Goal: Task Accomplishment & Management: Complete application form

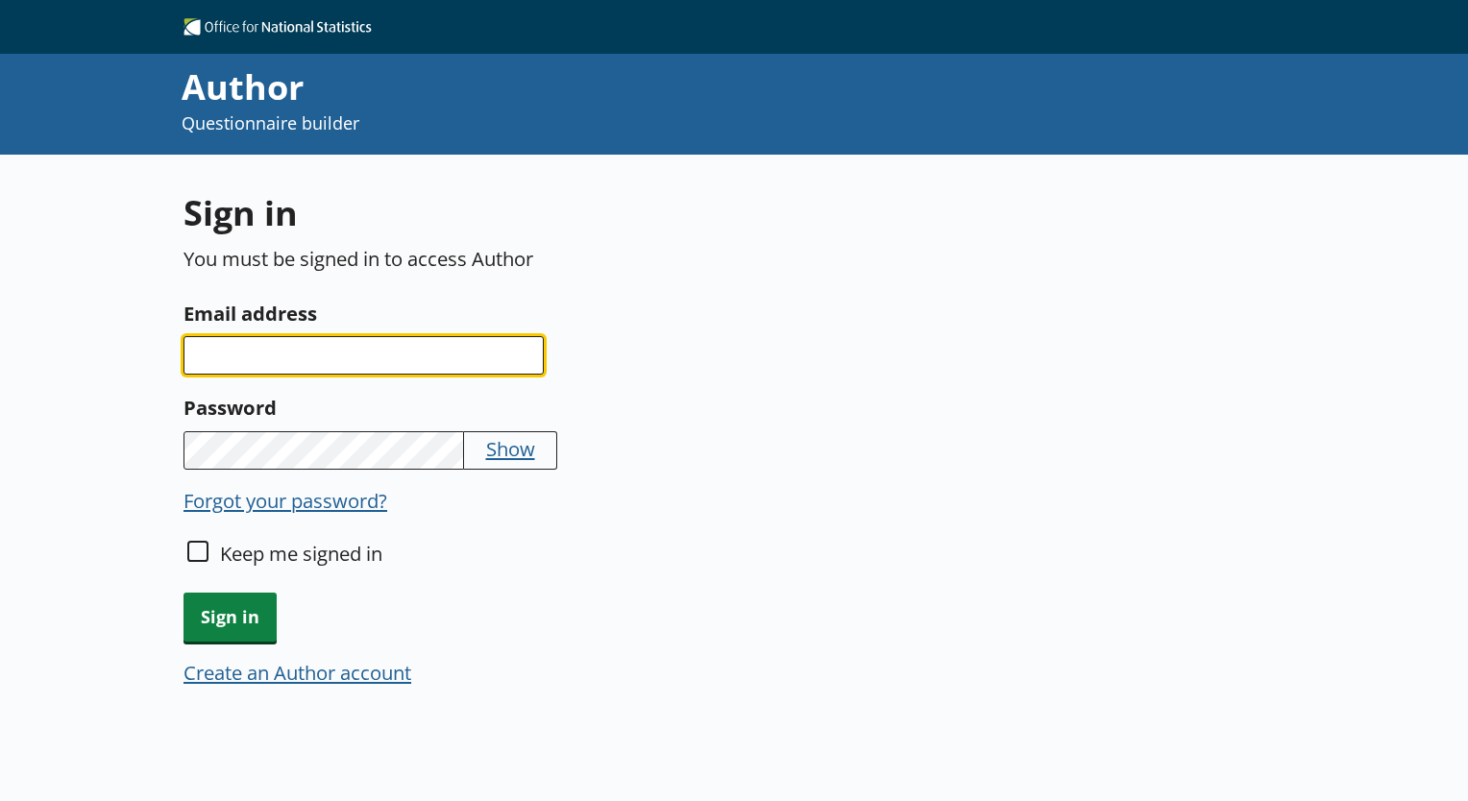
click at [254, 371] on input "Email address" at bounding box center [364, 355] width 360 height 38
type input "oluwaseyi."
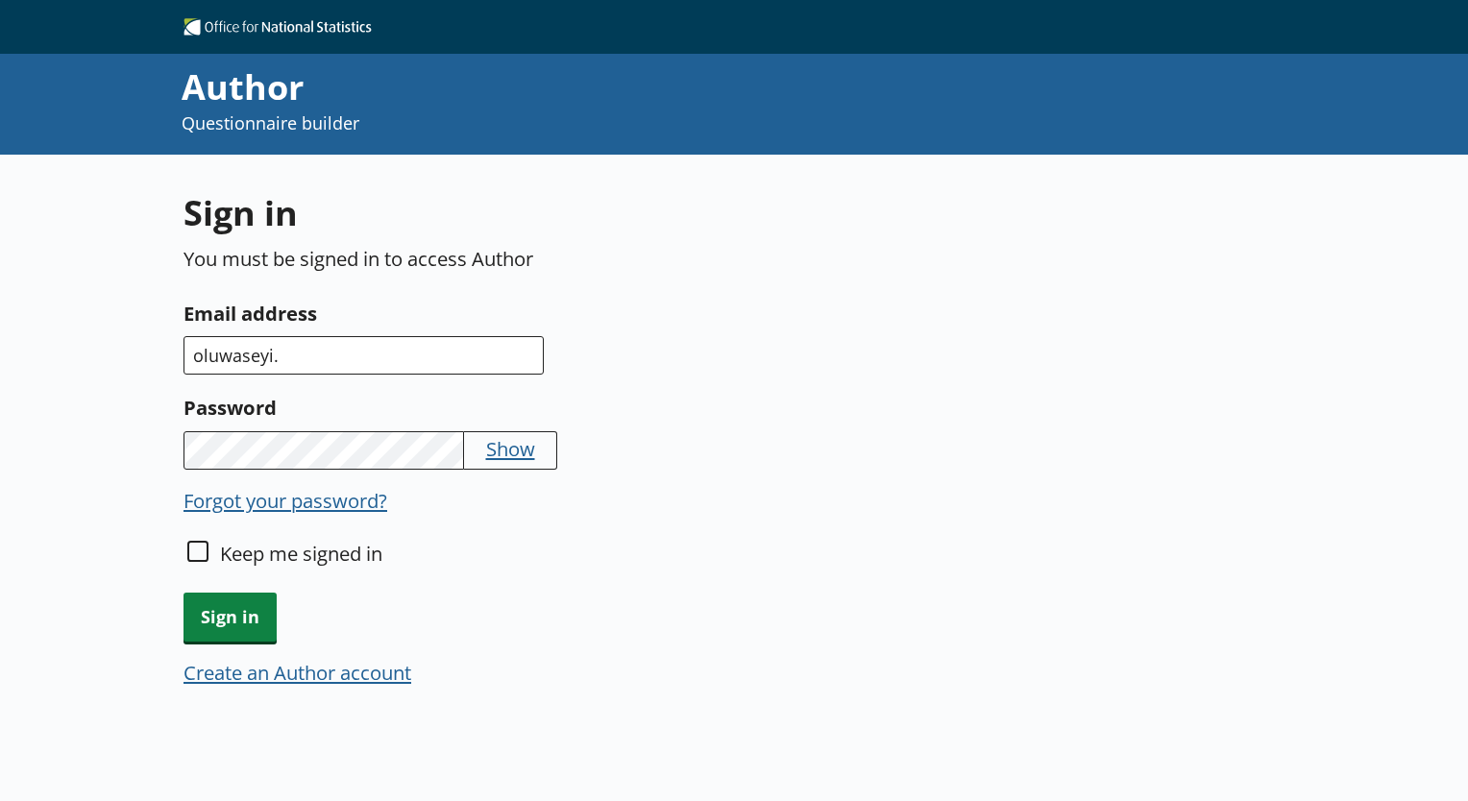
click at [355, 677] on button "Create an Author account" at bounding box center [298, 672] width 228 height 27
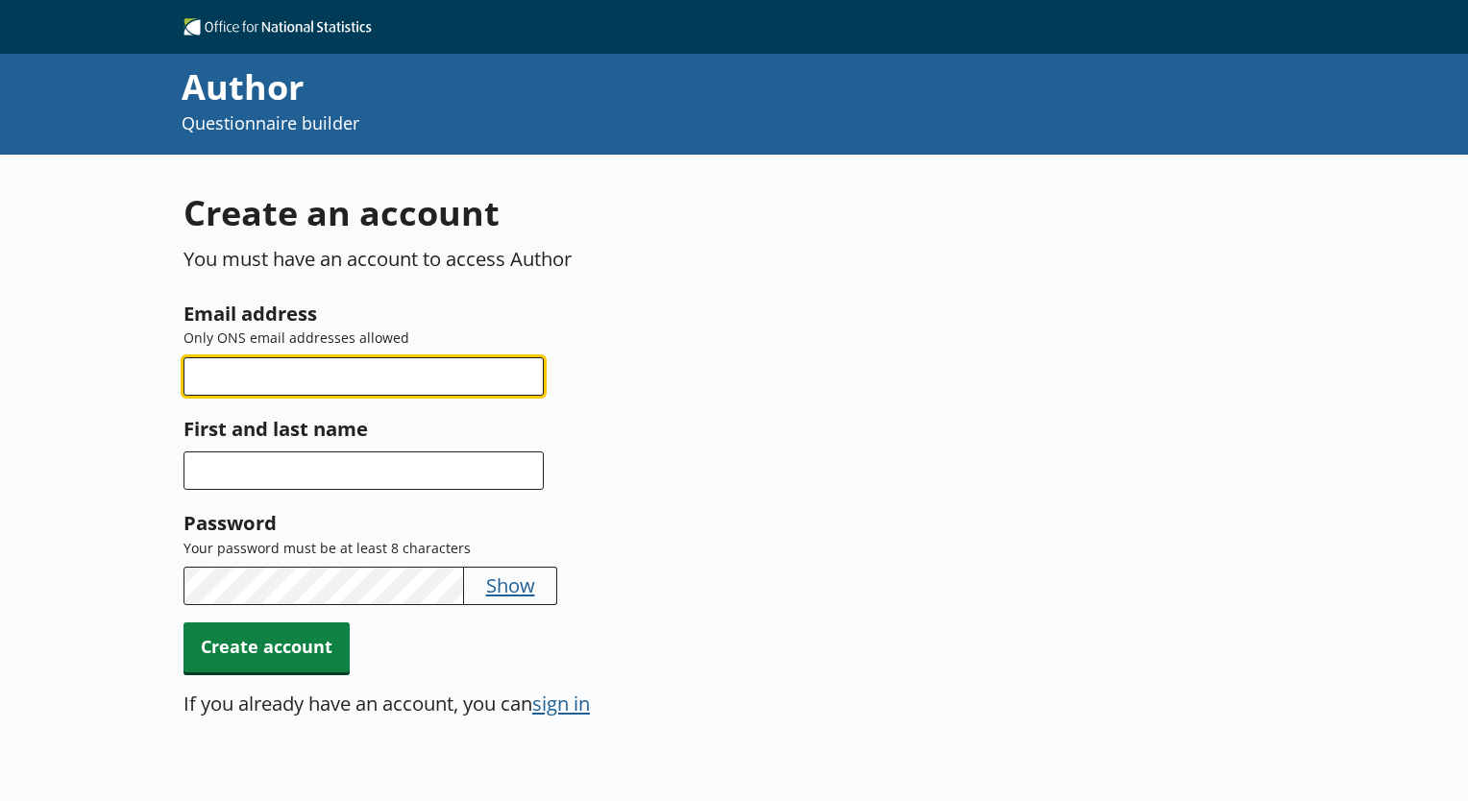
click at [360, 362] on input "Email address" at bounding box center [364, 376] width 360 height 38
type input "[EMAIL_ADDRESS][DOMAIN_NAME]"
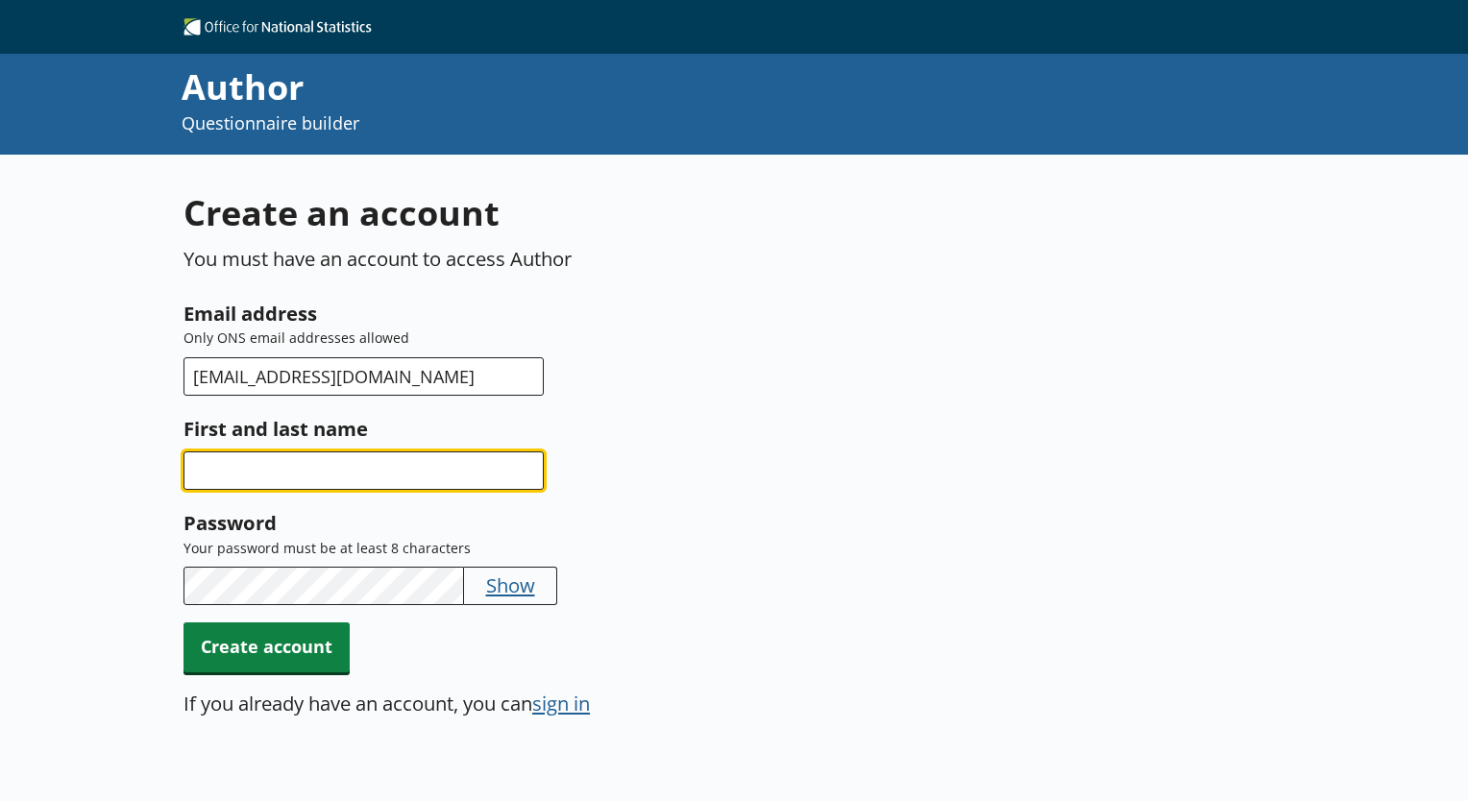
click at [337, 453] on input "First and last name" at bounding box center [364, 471] width 360 height 38
type input "Oluwaseyi Awotinde"
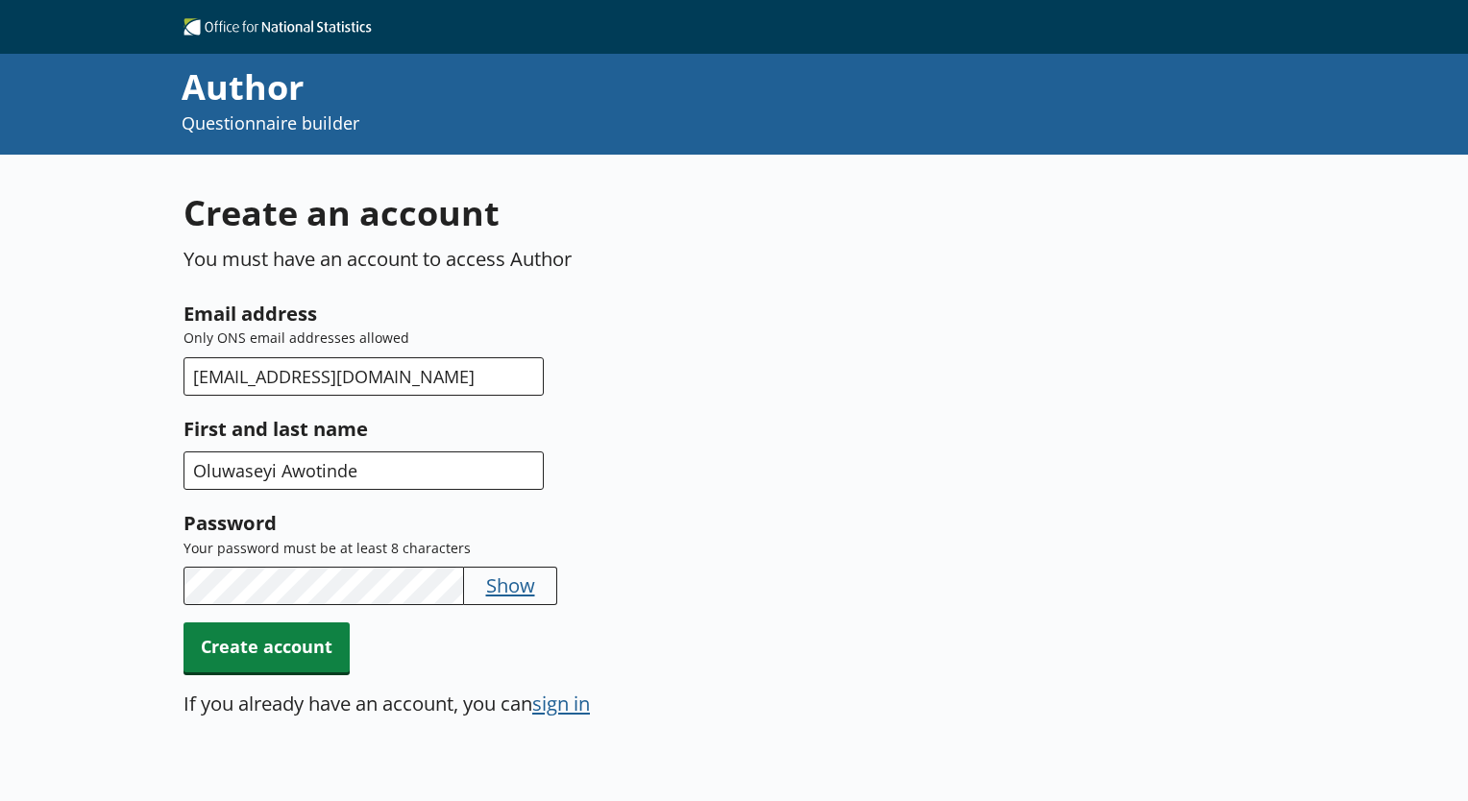
click at [506, 575] on button "Show" at bounding box center [510, 585] width 49 height 27
click at [281, 652] on span "Create account" at bounding box center [267, 647] width 166 height 49
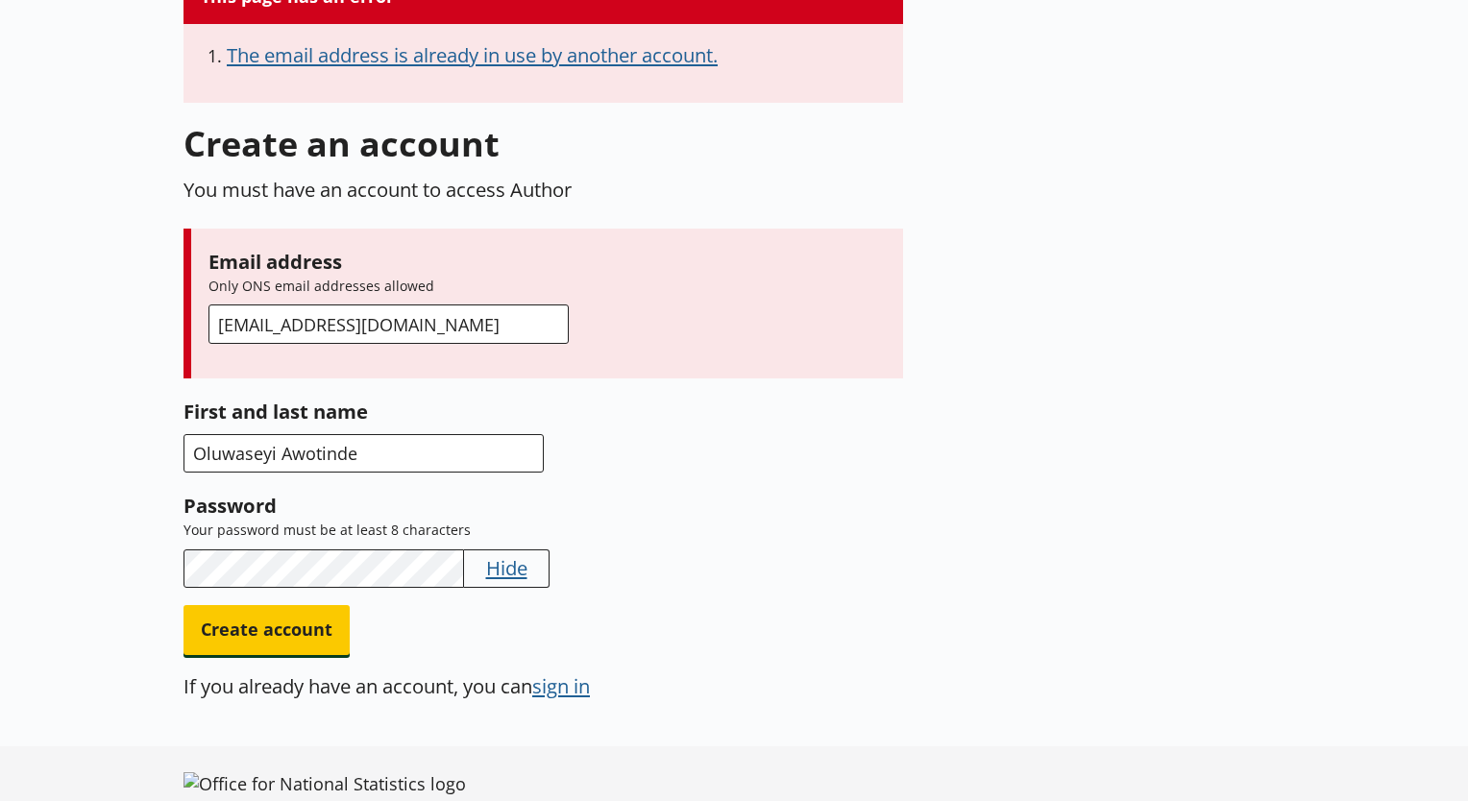
scroll to position [254, 0]
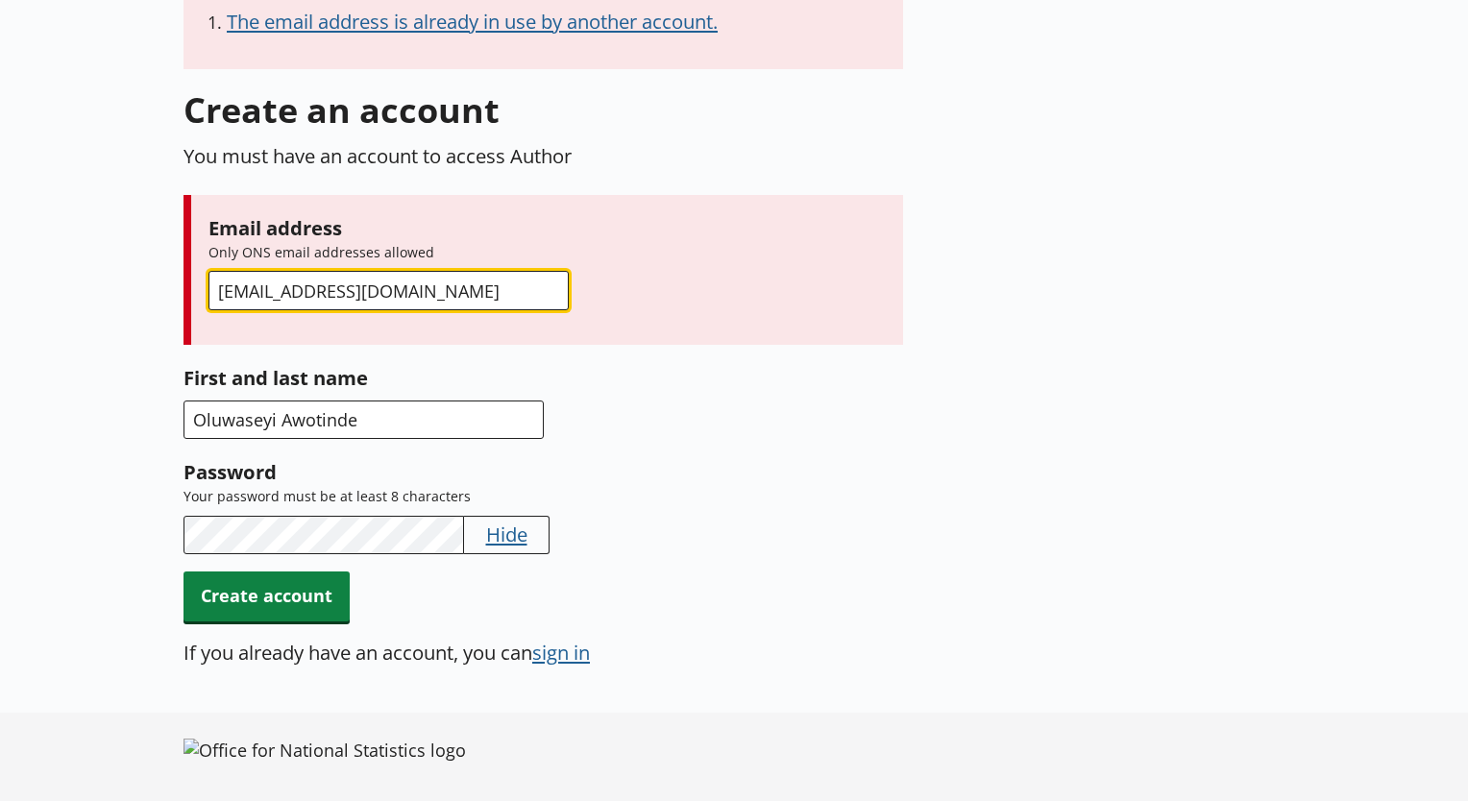
drag, startPoint x: 516, startPoint y: 285, endPoint x: 190, endPoint y: 287, distance: 325.8
click at [190, 287] on div "Email address Only ONS email addresses allowed [EMAIL_ADDRESS][DOMAIN_NAME]" at bounding box center [544, 270] width 720 height 150
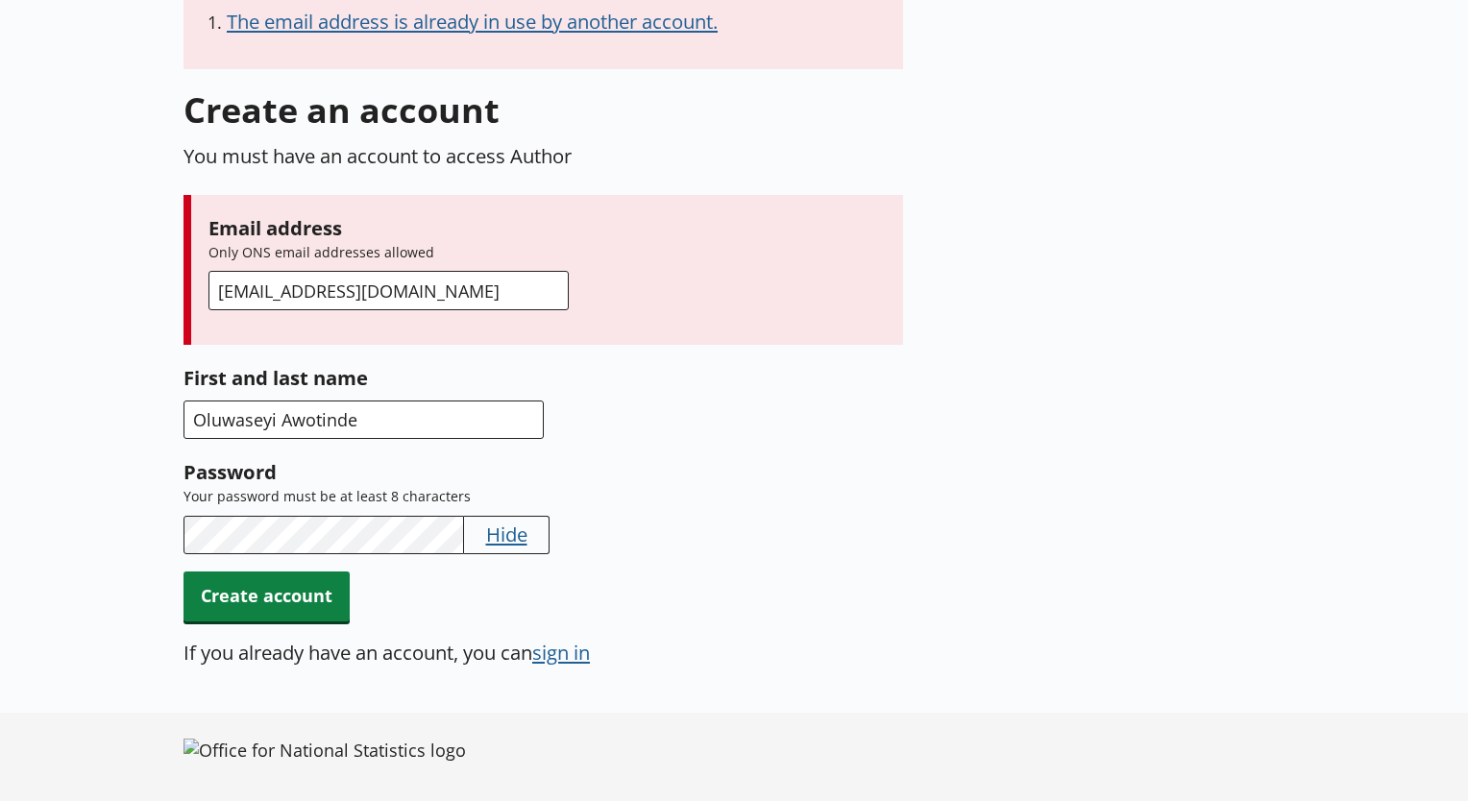
click at [546, 649] on button "sign in" at bounding box center [561, 652] width 58 height 27
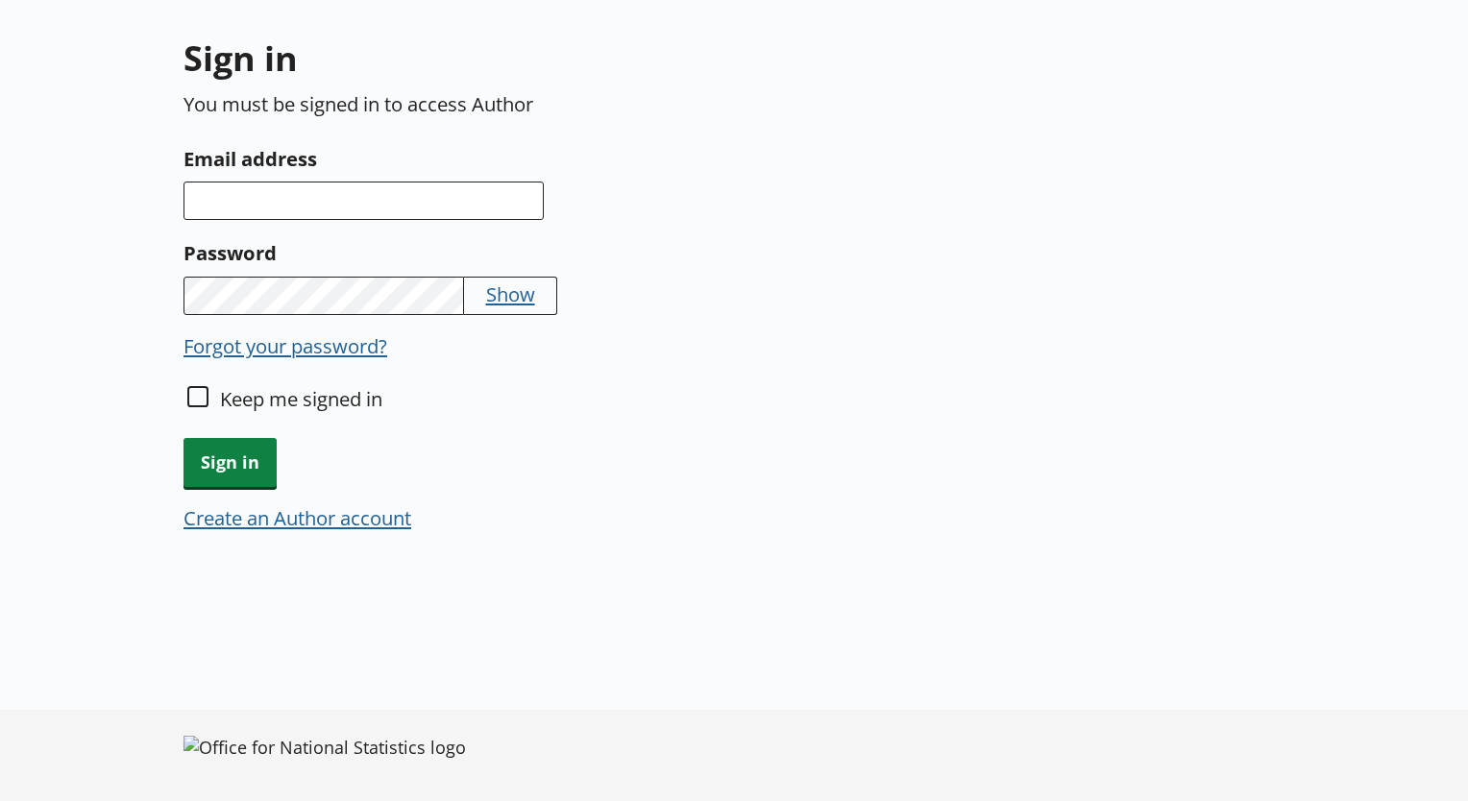
scroll to position [154, 0]
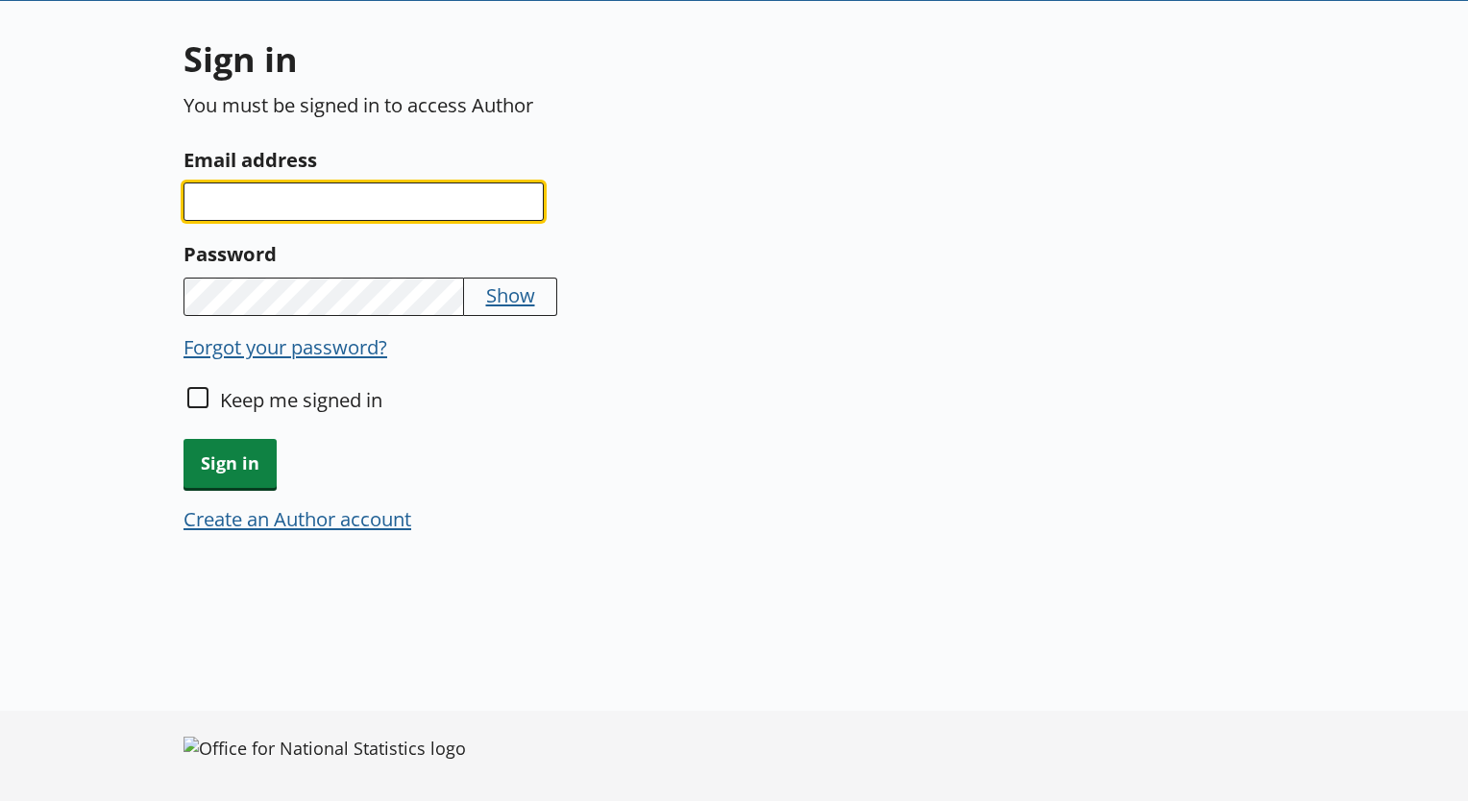
click at [296, 206] on input "Email address" at bounding box center [364, 202] width 360 height 38
paste input "[EMAIL_ADDRESS][DOMAIN_NAME]"
type input "[EMAIL_ADDRESS][DOMAIN_NAME]"
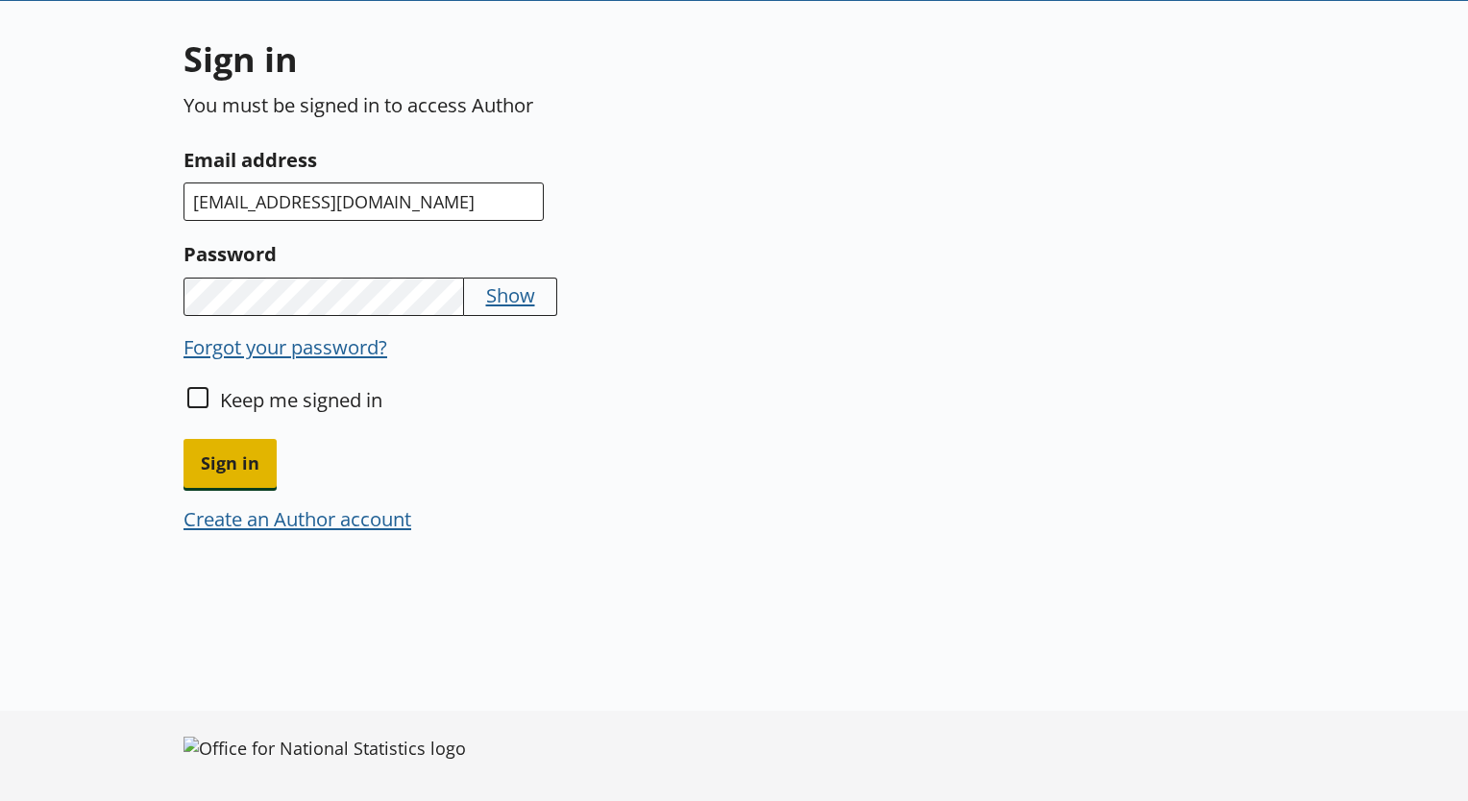
click at [233, 458] on span "Sign in" at bounding box center [230, 463] width 93 height 49
click at [242, 452] on span "Sign in" at bounding box center [230, 463] width 93 height 49
click at [209, 452] on span "Sign in" at bounding box center [230, 463] width 93 height 49
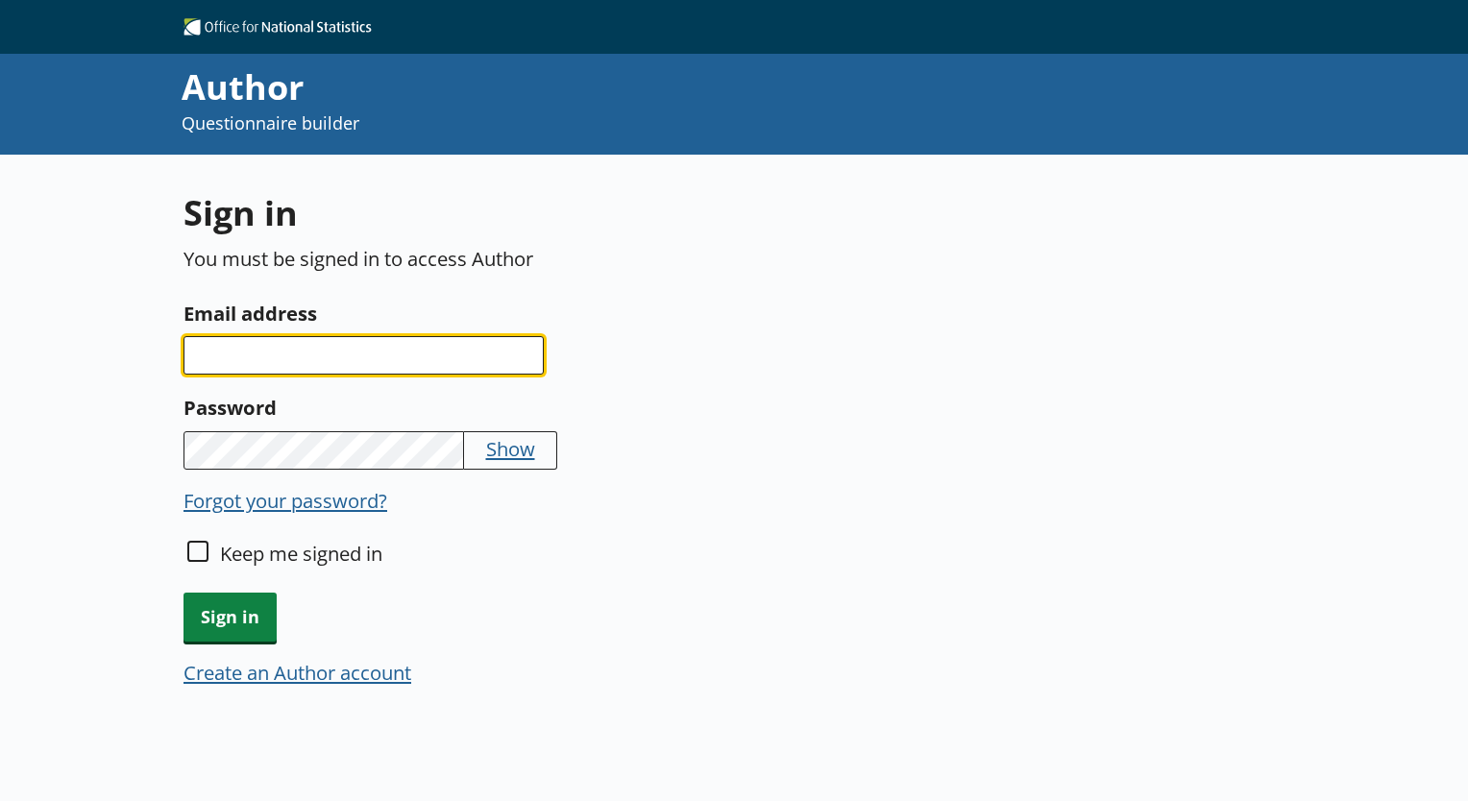
click at [277, 347] on input "Email address" at bounding box center [364, 355] width 360 height 38
type input "[EMAIL_ADDRESS][DOMAIN_NAME]"
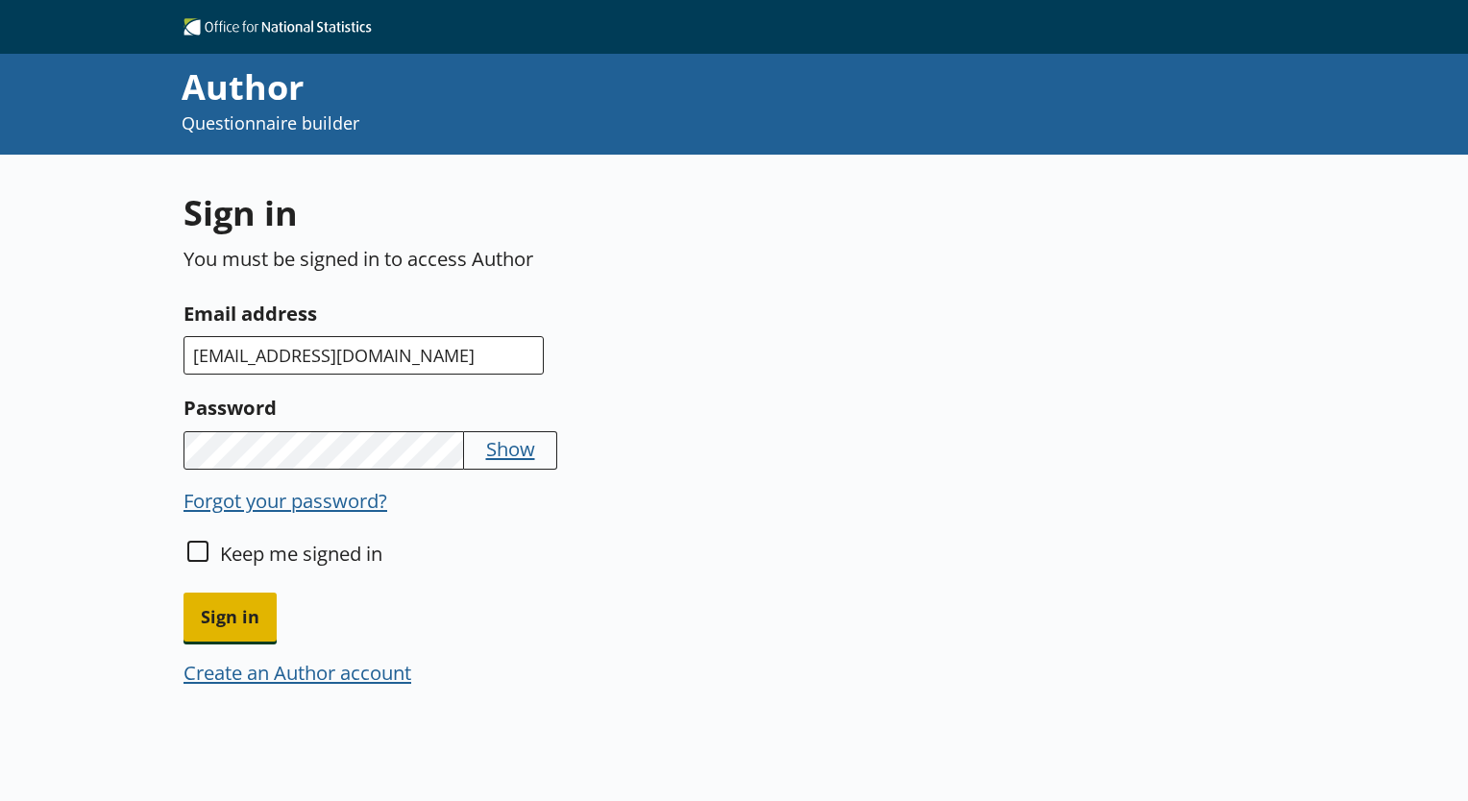
click at [246, 612] on span "Sign in" at bounding box center [230, 617] width 93 height 49
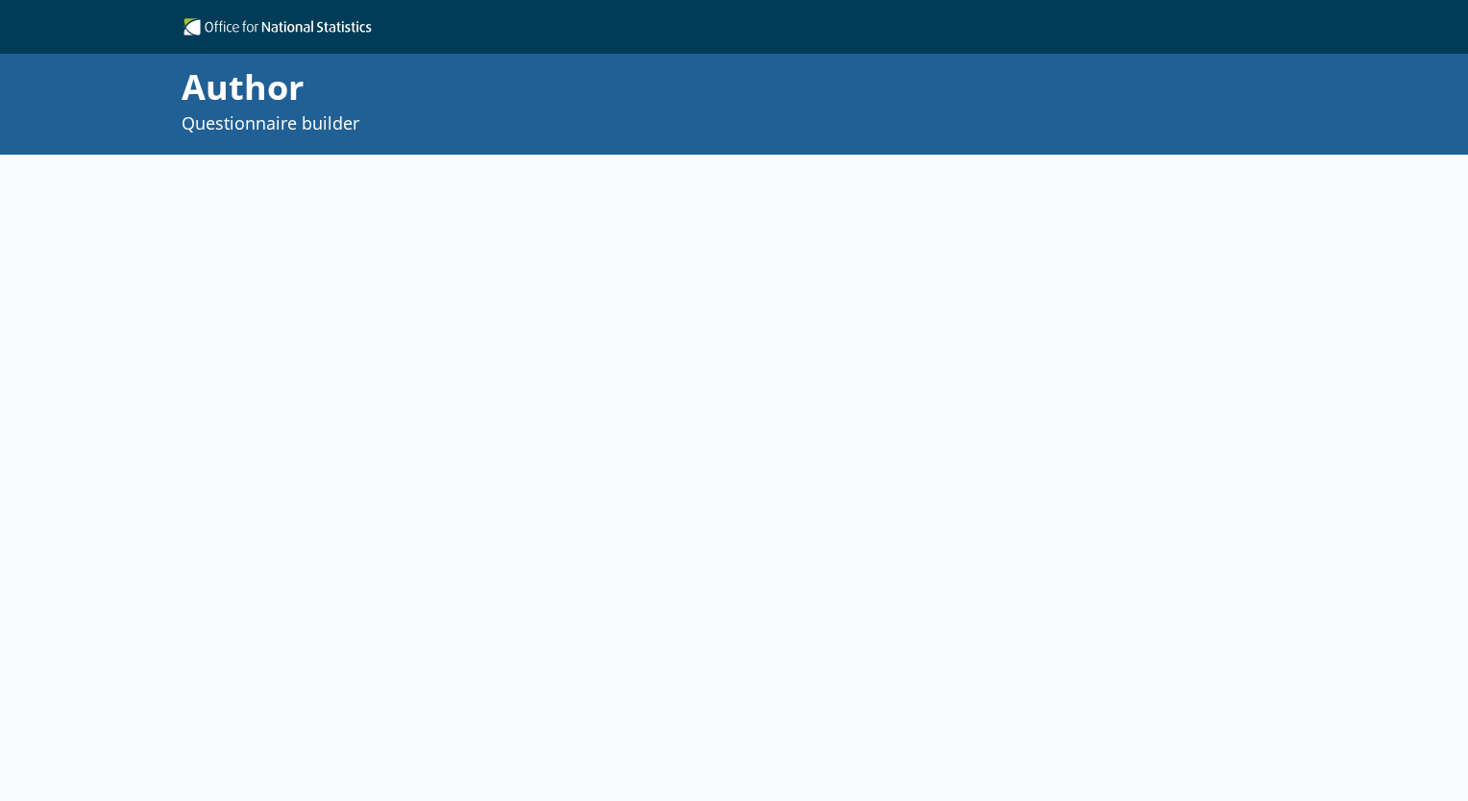
click at [246, 612] on div at bounding box center [730, 517] width 1093 height 657
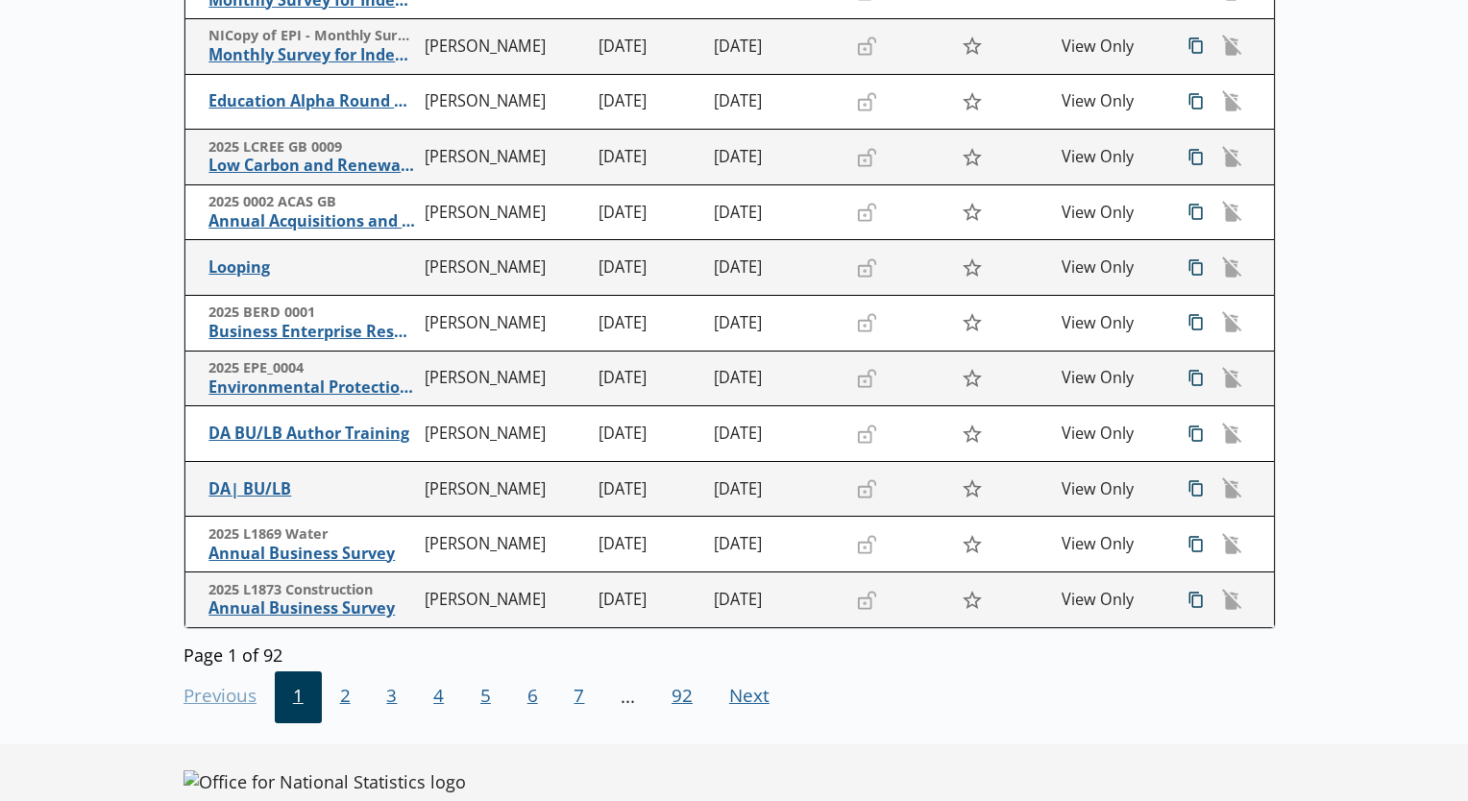
scroll to position [394, 0]
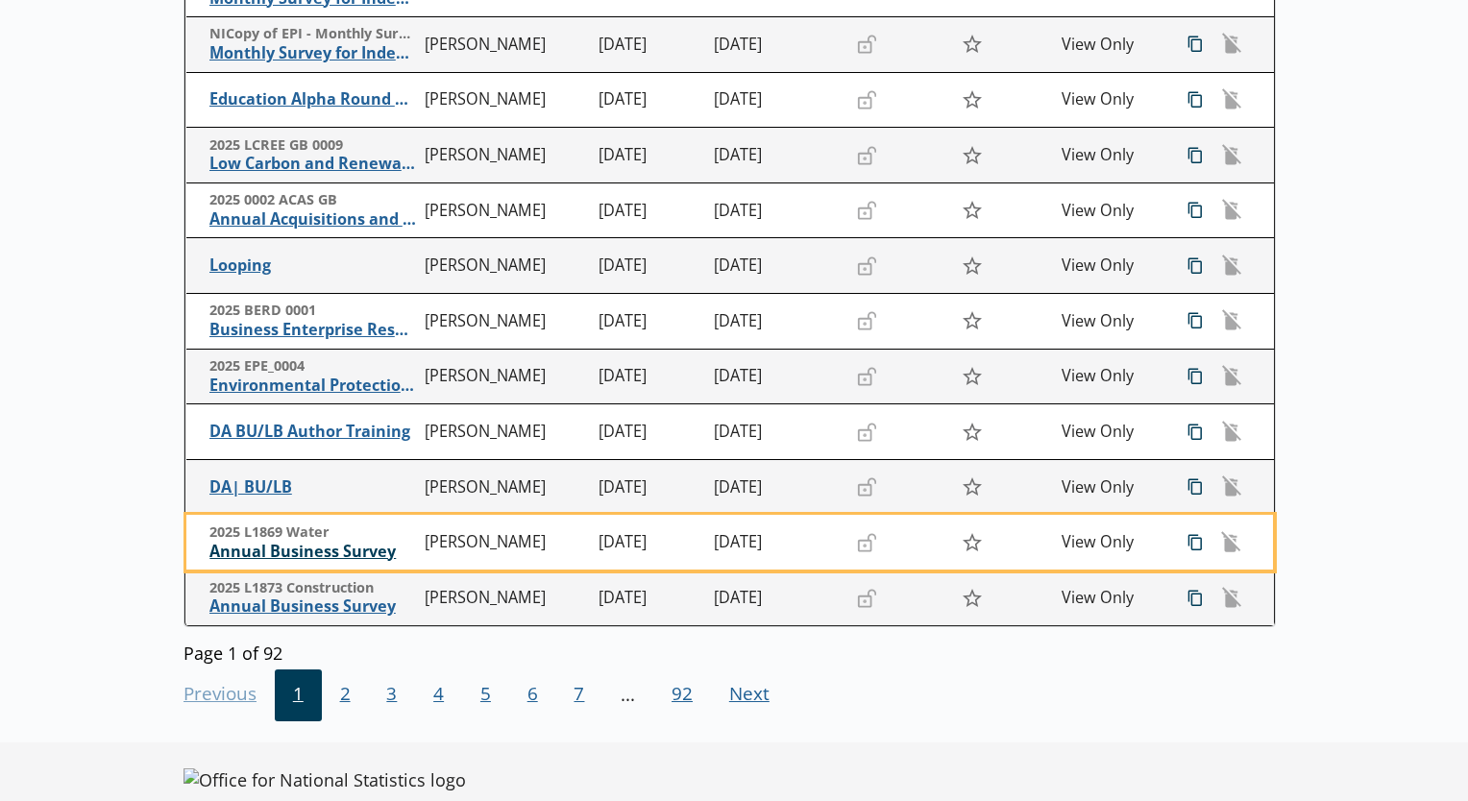
drag, startPoint x: 319, startPoint y: 554, endPoint x: 247, endPoint y: 553, distance: 72.1
click at [247, 553] on span "Annual Business Survey" at bounding box center [312, 552] width 207 height 20
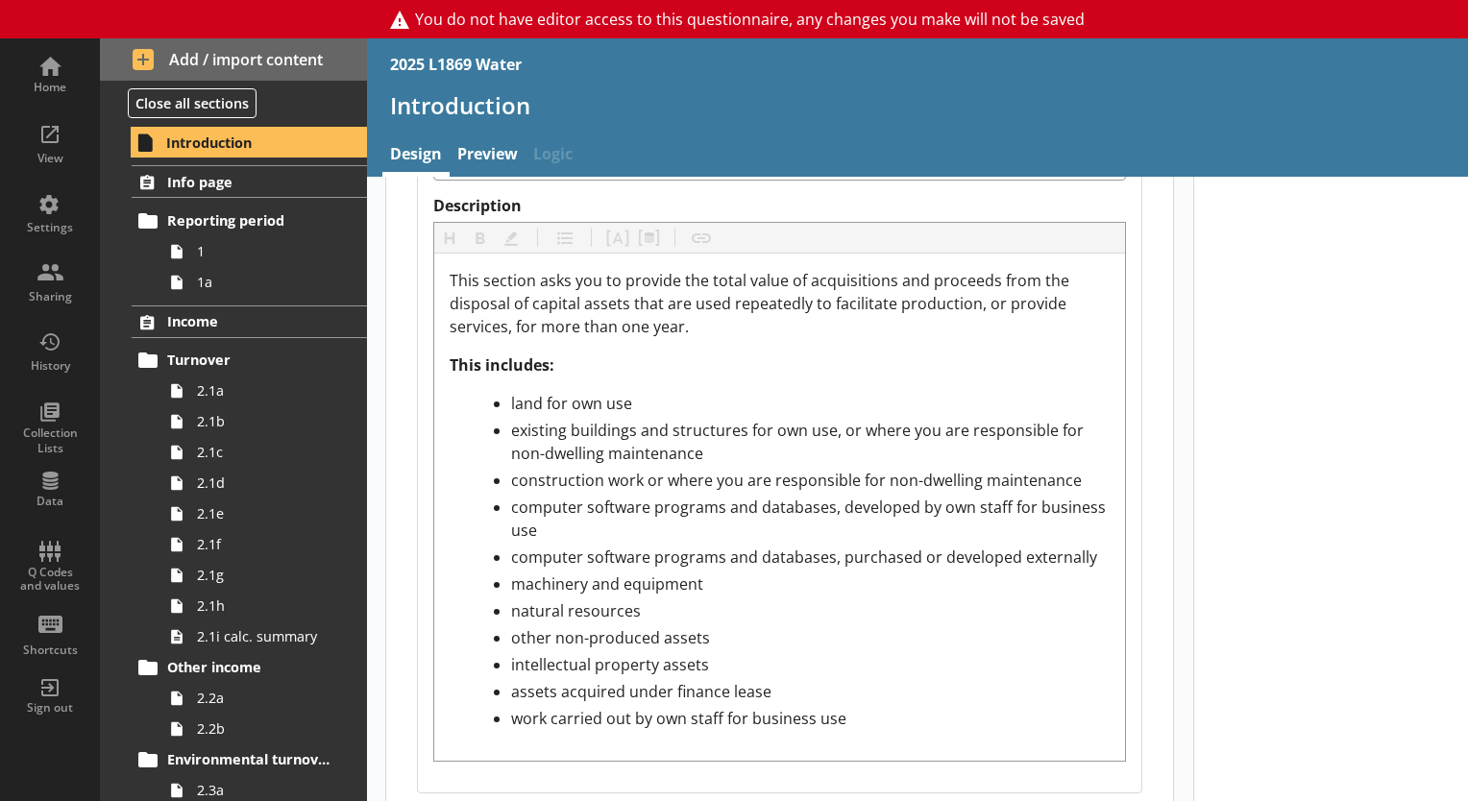
scroll to position [4050, 0]
click at [47, 569] on div "Q Codes and values" at bounding box center [49, 580] width 67 height 28
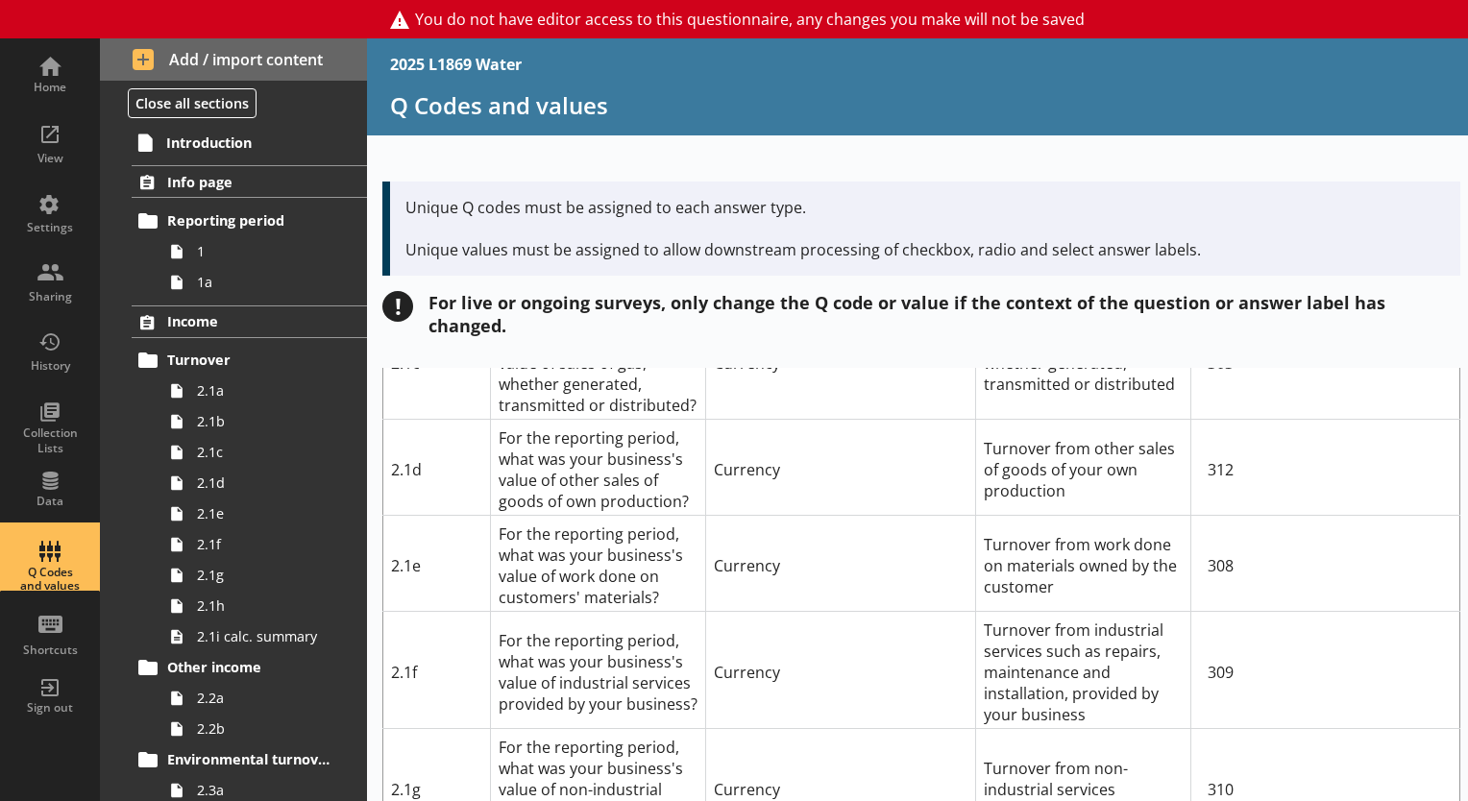
scroll to position [681, 0]
